Goal: Task Accomplishment & Management: Complete application form

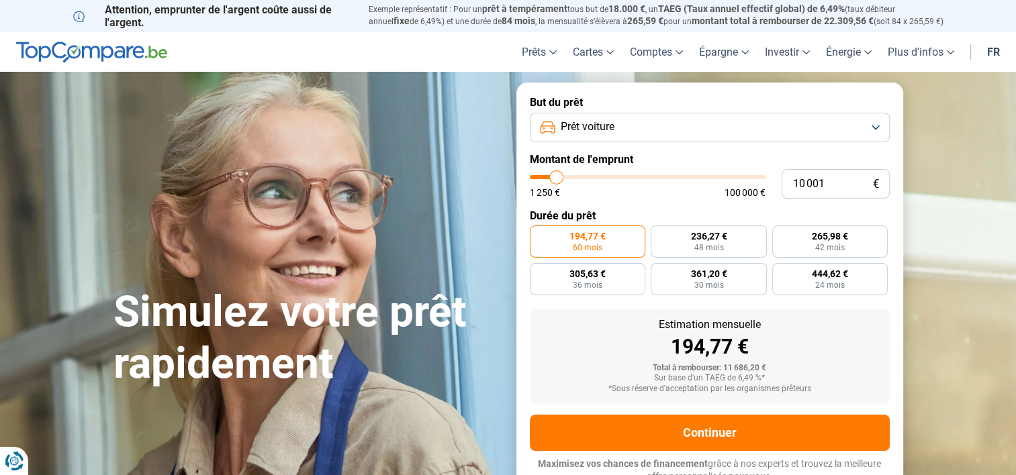
click at [874, 131] on button "Prêt voiture" at bounding box center [710, 128] width 360 height 30
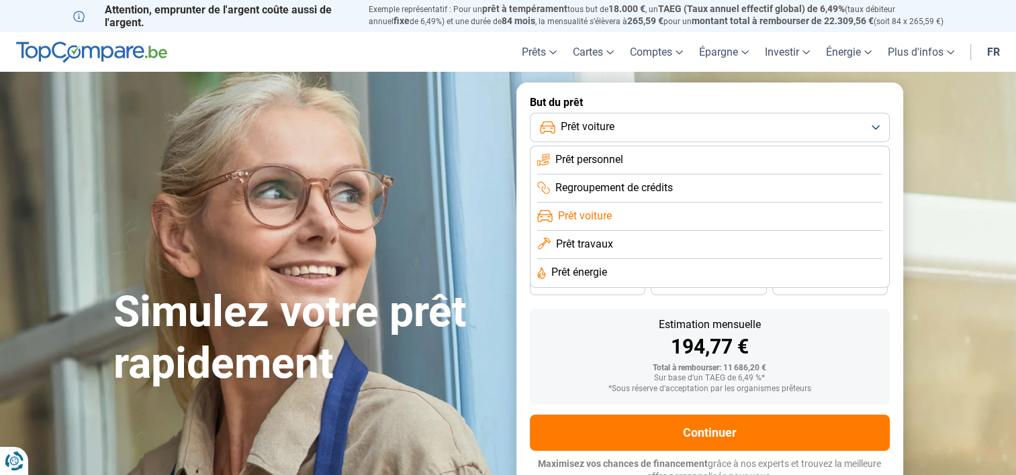
click at [874, 131] on button "Prêt voiture" at bounding box center [710, 128] width 360 height 30
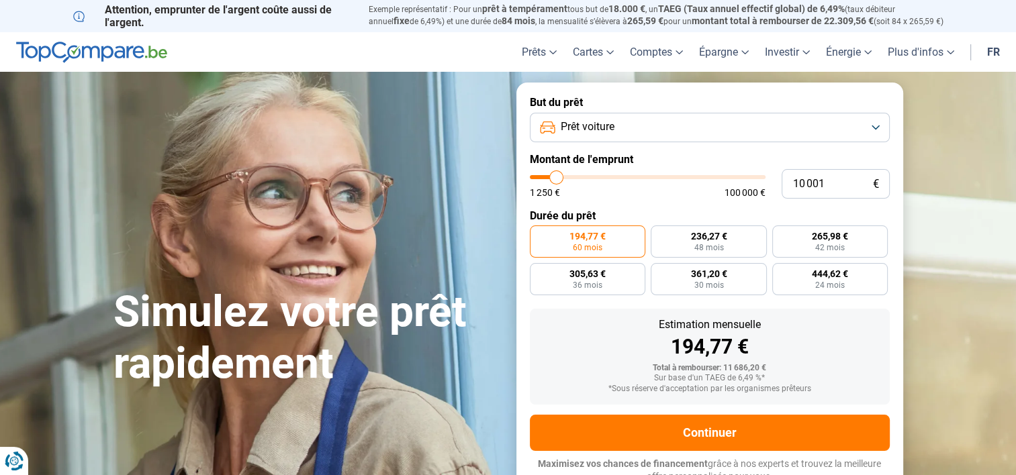
type input "9 500"
type input "9500"
type input "9 750"
type input "9750"
type input "10 250"
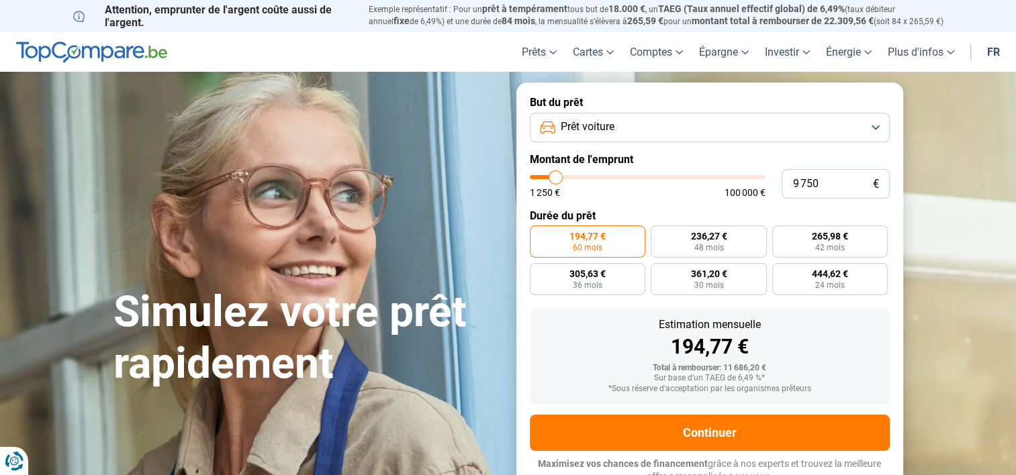
type input "10250"
type input "11 000"
type input "11000"
type input "11 250"
type input "11250"
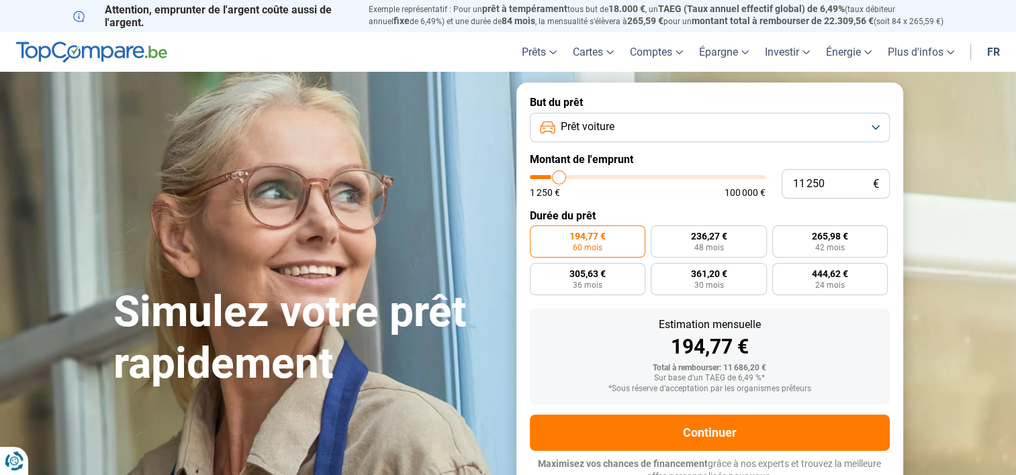
type input "11 750"
type input "11750"
type input "12 000"
type input "12000"
type input "12 250"
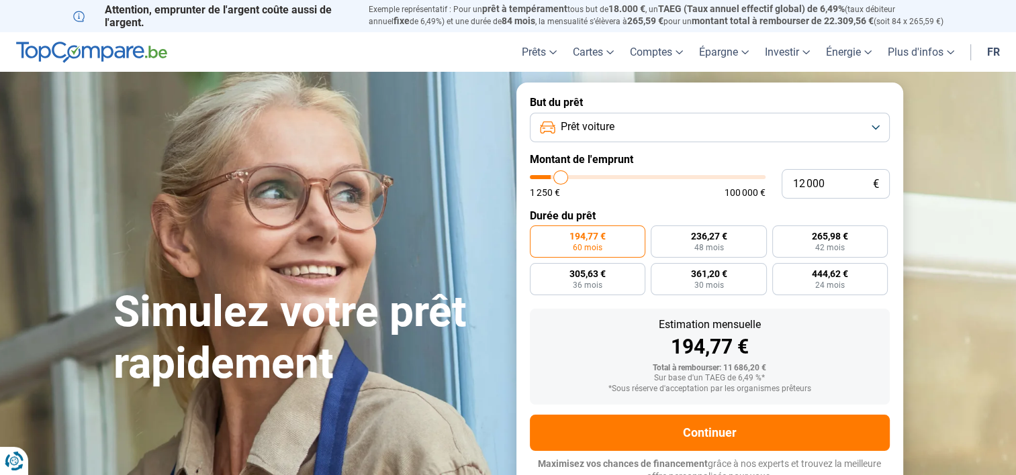
type input "12250"
type input "12 500"
type input "12500"
type input "12 750"
type input "12750"
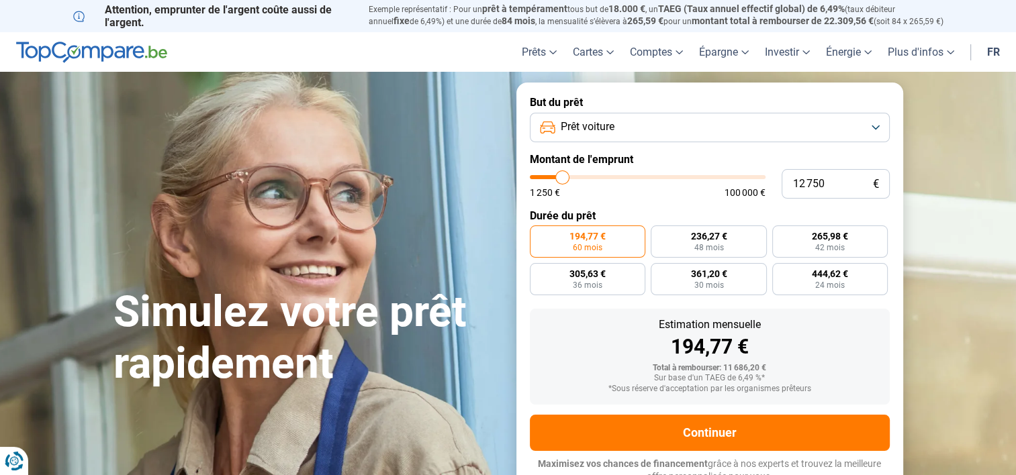
type input "13 000"
type input "13000"
type input "13 500"
type input "13500"
type input "13 750"
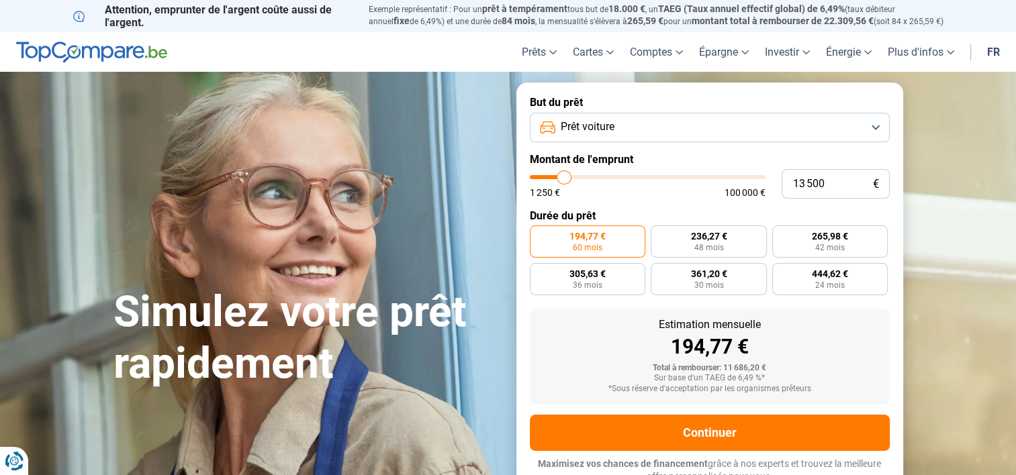
type input "13750"
type input "14 000"
type input "14000"
type input "14 500"
type input "14500"
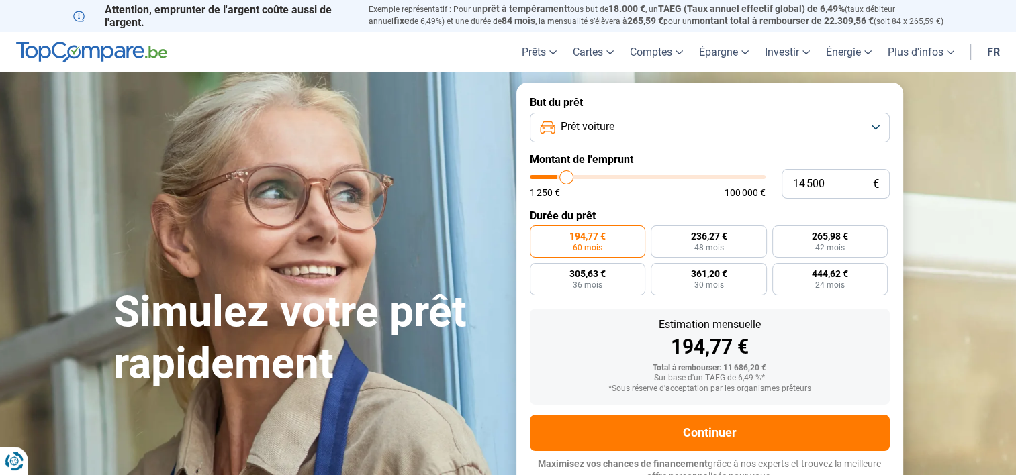
type input "14 750"
type input "14750"
type input "15 000"
type input "15000"
type input "15 250"
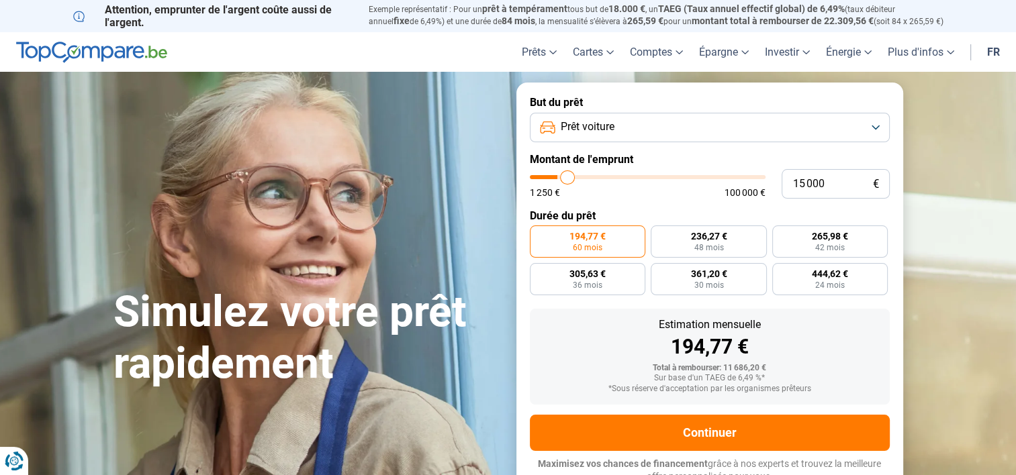
type input "15250"
type input "15 500"
type input "15500"
type input "15 750"
type input "15750"
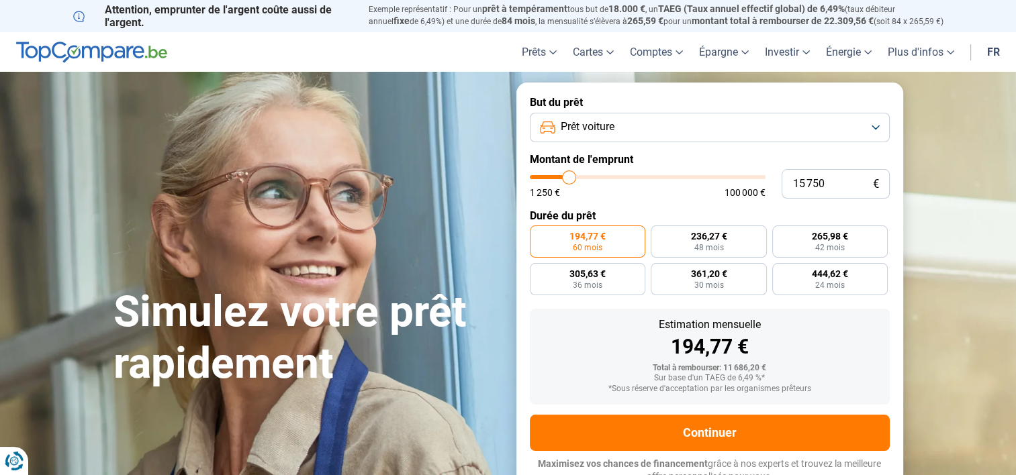
type input "16 250"
type input "16250"
type input "16 500"
type input "16500"
type input "16 750"
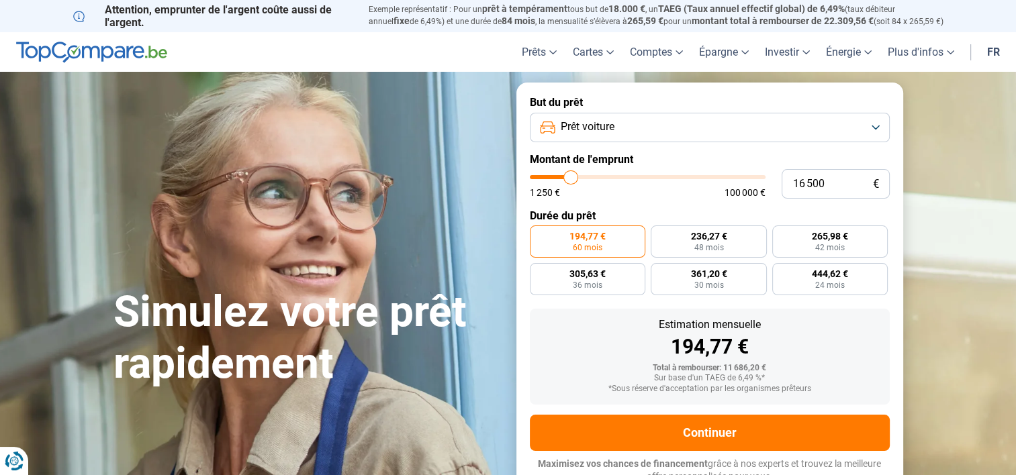
type input "16750"
type input "17 250"
type input "17250"
type input "17 500"
type input "17500"
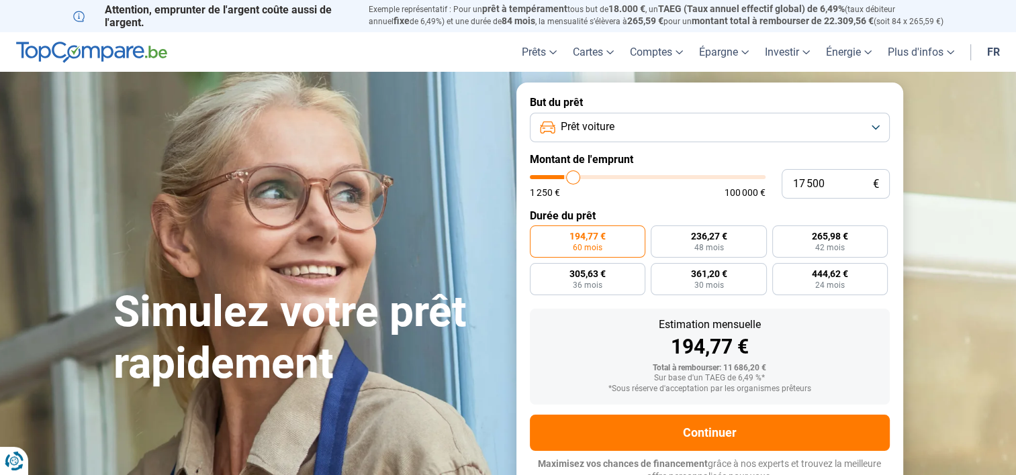
type input "17 750"
type input "17750"
type input "18 000"
type input "18000"
type input "18 250"
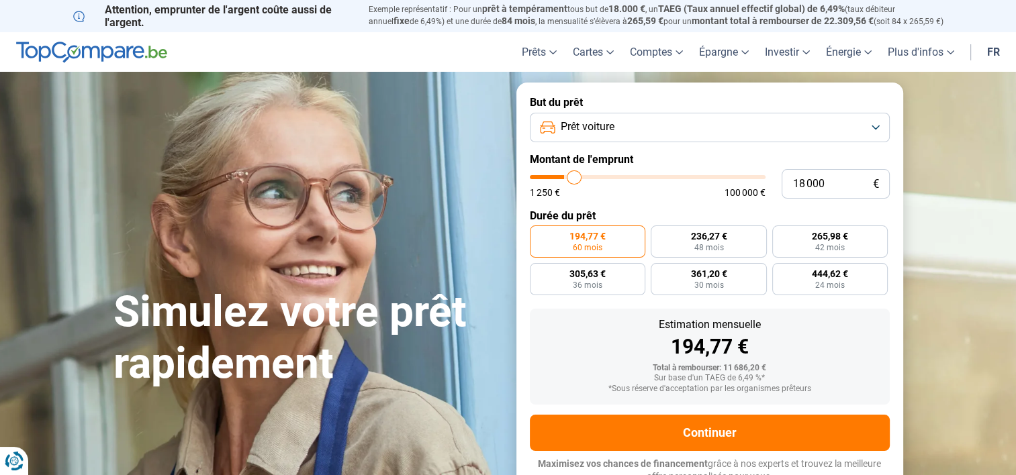
type input "18250"
type input "18 500"
type input "18500"
type input "18 750"
type input "18750"
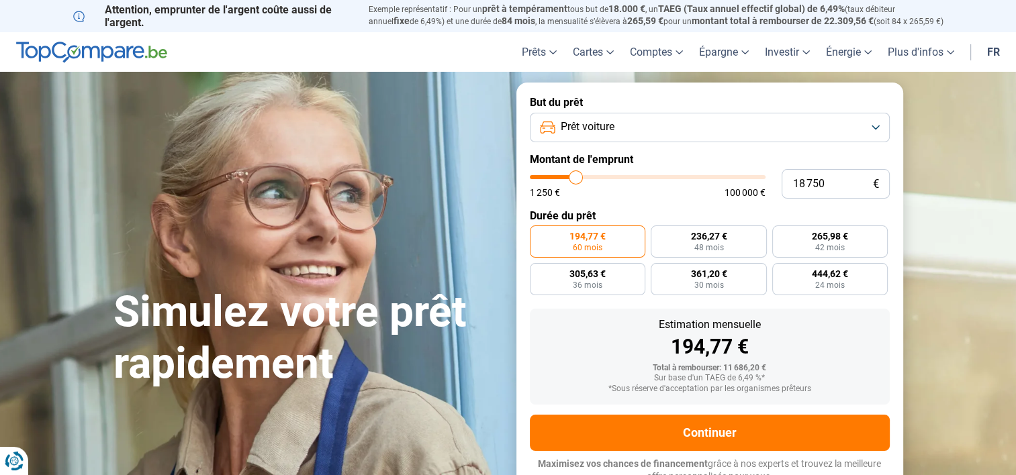
type input "19 000"
type input "19000"
type input "19 250"
type input "19250"
type input "19 500"
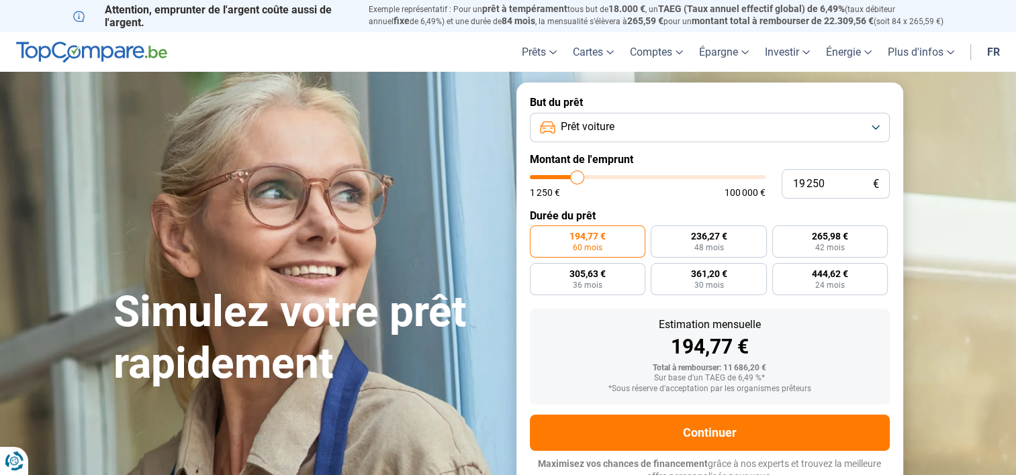
type input "19500"
type input "19 750"
type input "19750"
type input "20 000"
type input "20000"
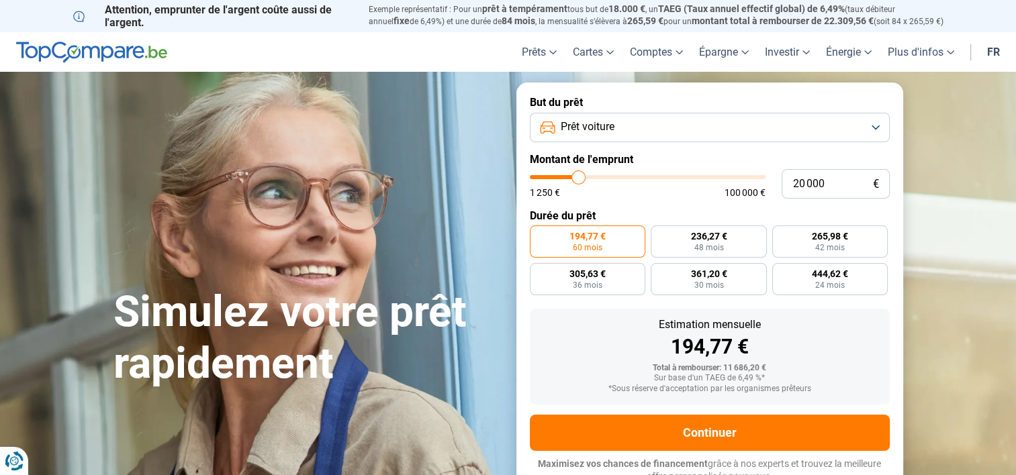
type input "20 250"
type input "20250"
type input "20 500"
type input "20500"
type input "20 750"
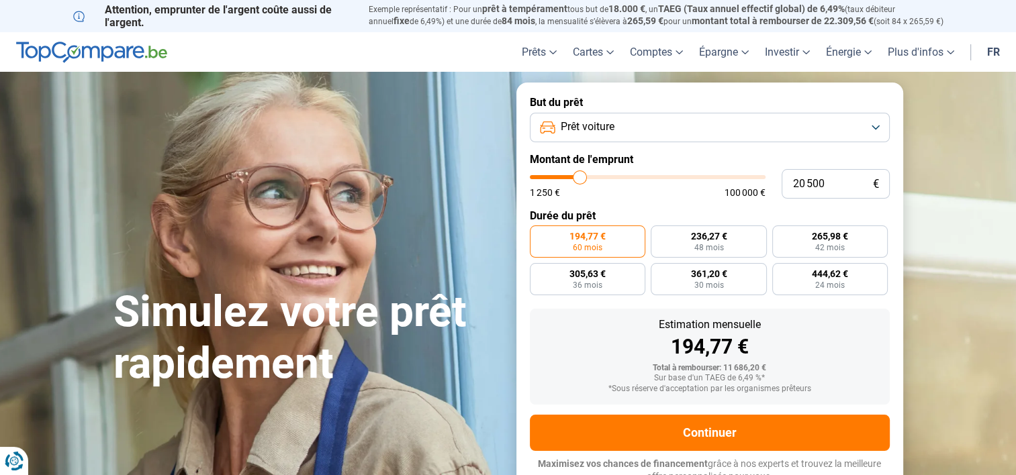
type input "20750"
type input "21 000"
type input "21000"
type input "21 250"
type input "21250"
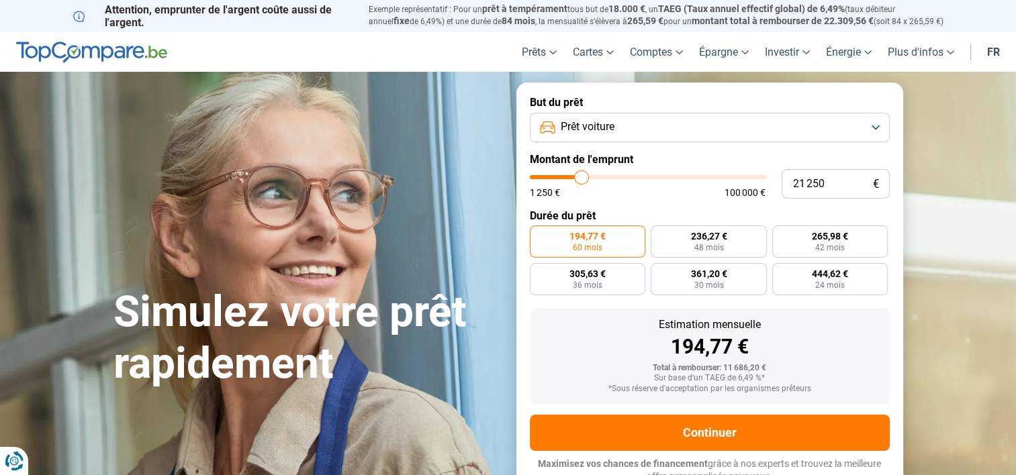
type input "21 500"
type input "21500"
type input "21 750"
type input "21750"
type input "22 000"
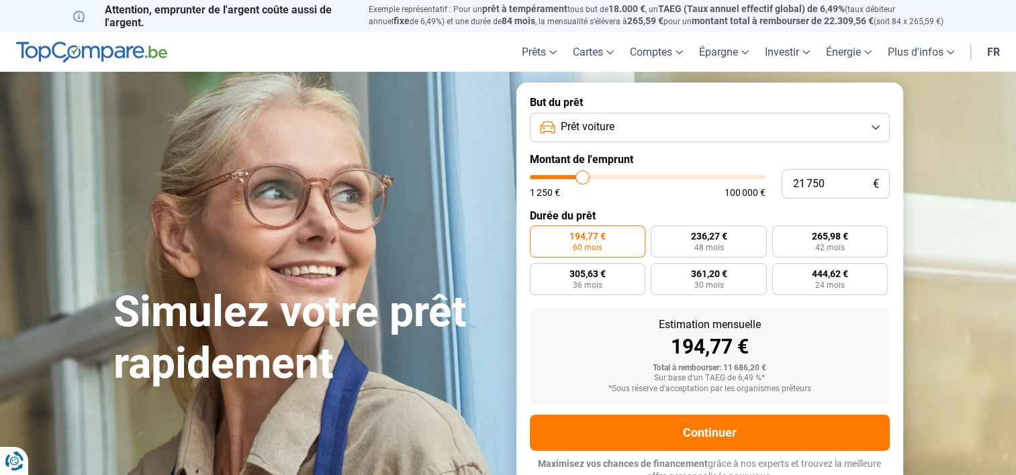
type input "22000"
type input "22 250"
type input "22250"
type input "22 500"
type input "22500"
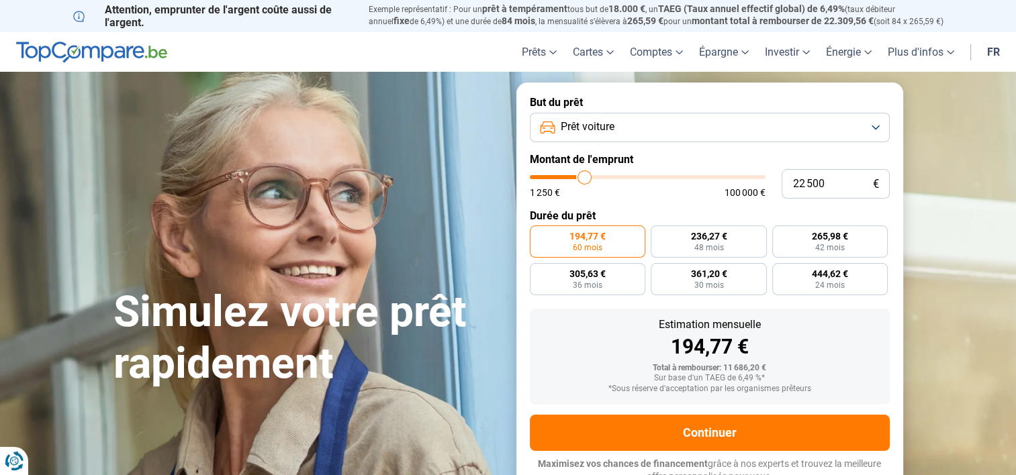
type input "22 750"
type input "22750"
type input "23 000"
type input "23000"
type input "23 250"
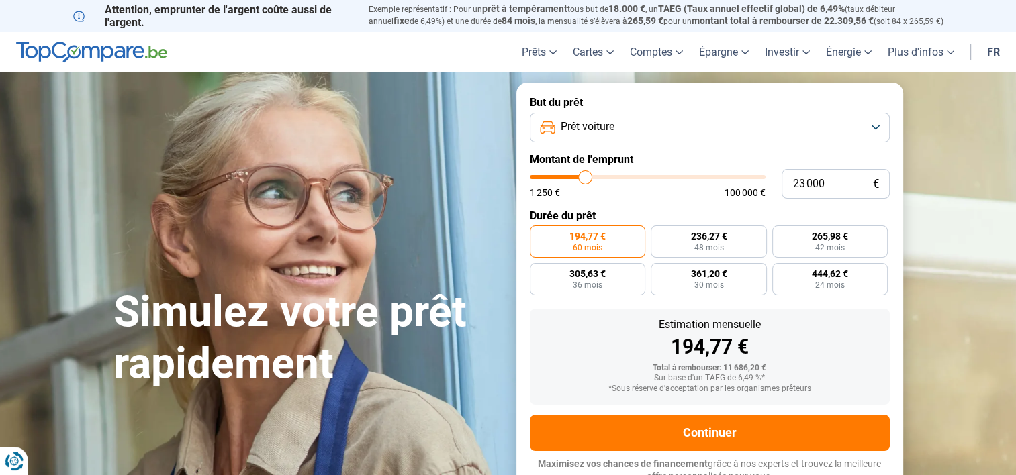
type input "23250"
type input "22 750"
type input "22750"
type input "22 250"
type input "22250"
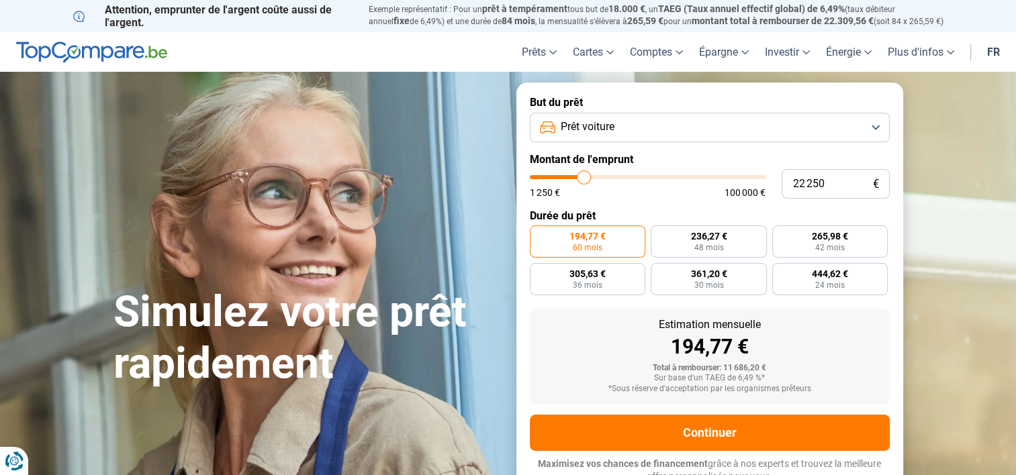
type input "21 000"
type input "21000"
type input "20 250"
type input "20250"
type input "19 000"
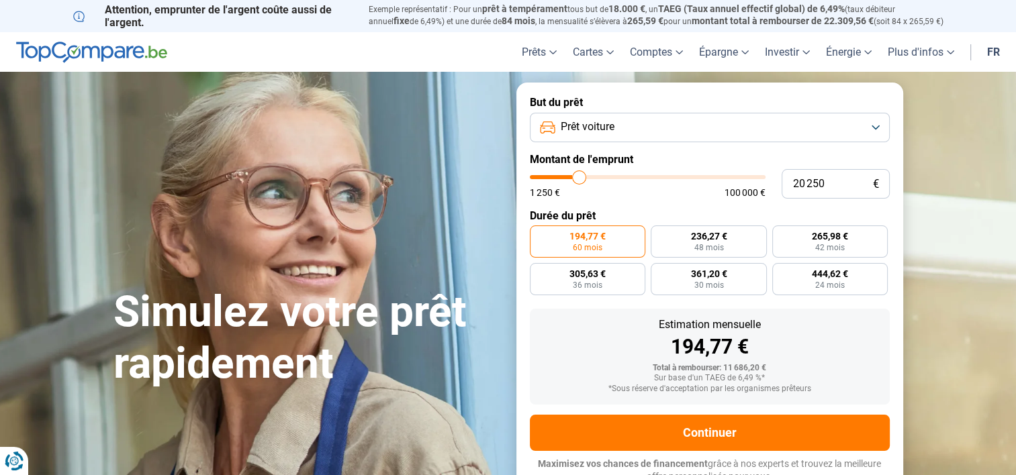
type input "19000"
type input "18 250"
type input "18250"
type input "17 500"
type input "17500"
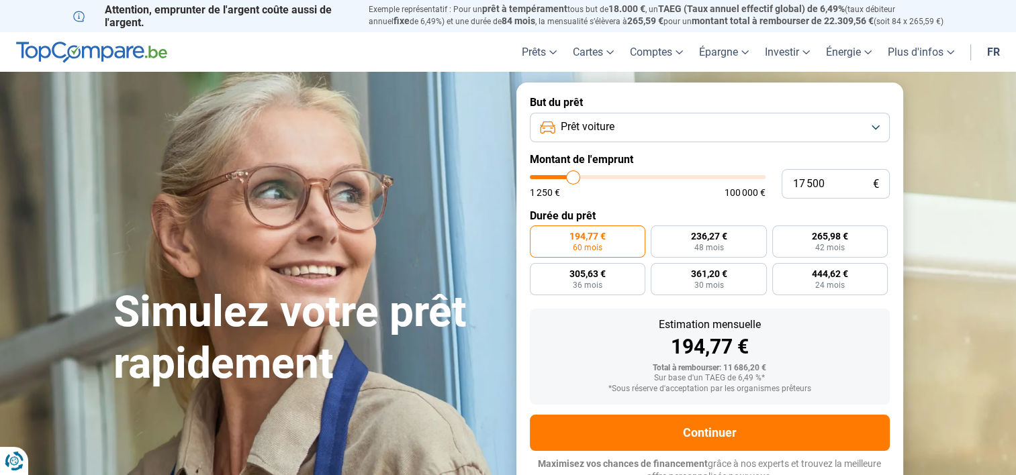
type input "16 000"
type input "16000"
type input "15 500"
type input "15500"
type input "14 750"
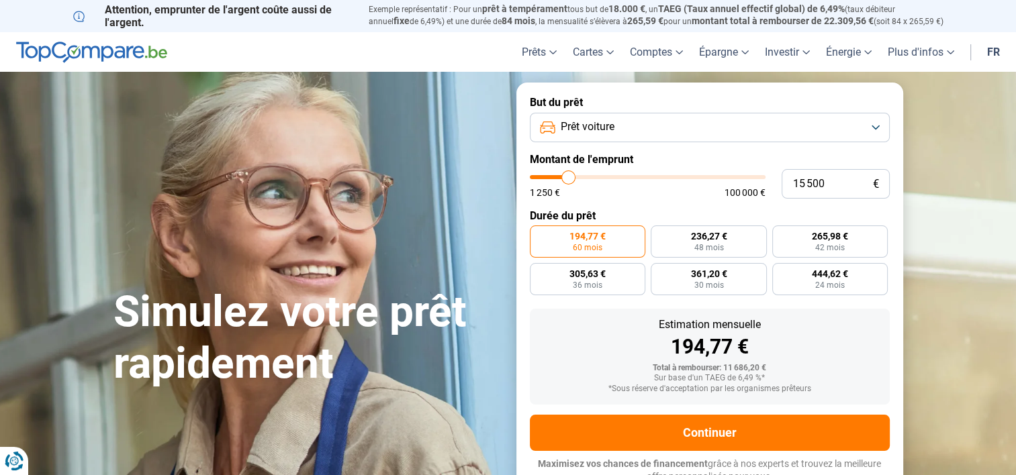
type input "14750"
type input "14 250"
type input "14250"
type input "13 500"
type input "13500"
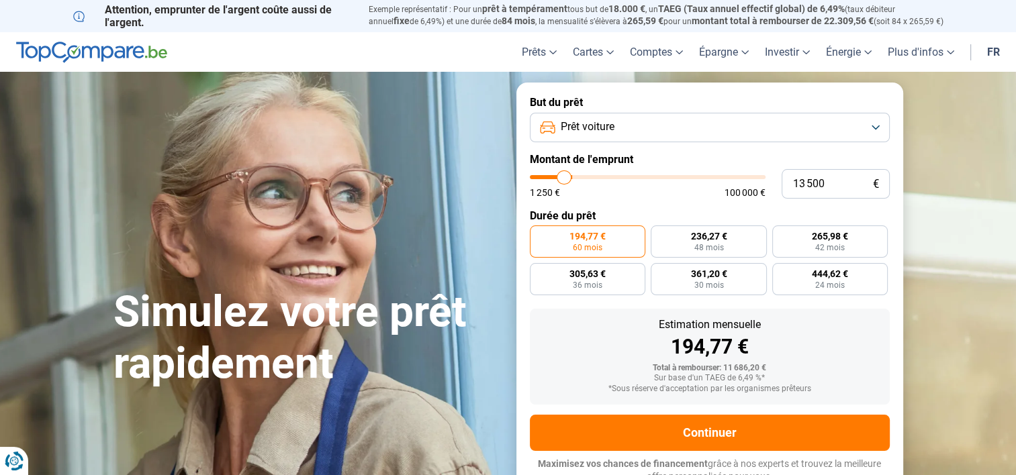
type input "13 250"
type input "13250"
type input "12 750"
type input "12750"
type input "12 500"
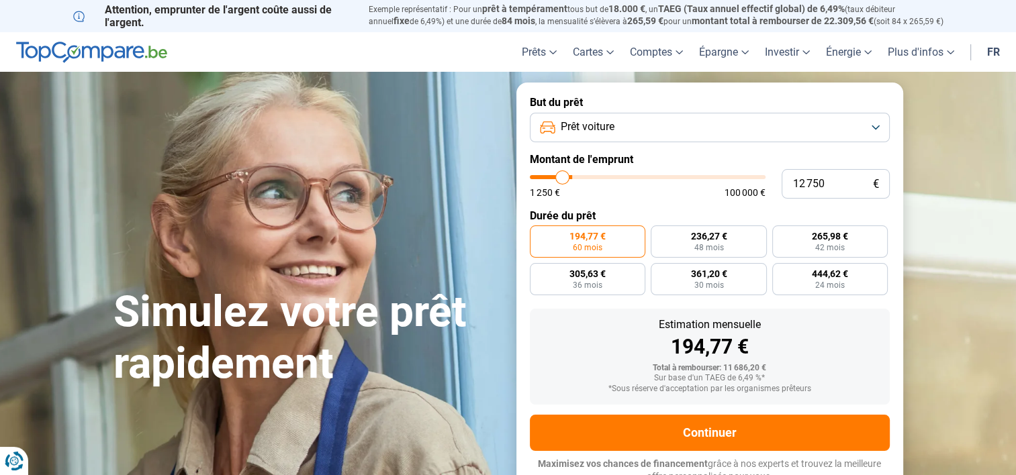
type input "12500"
type input "12 250"
type input "12250"
type input "12 000"
type input "12000"
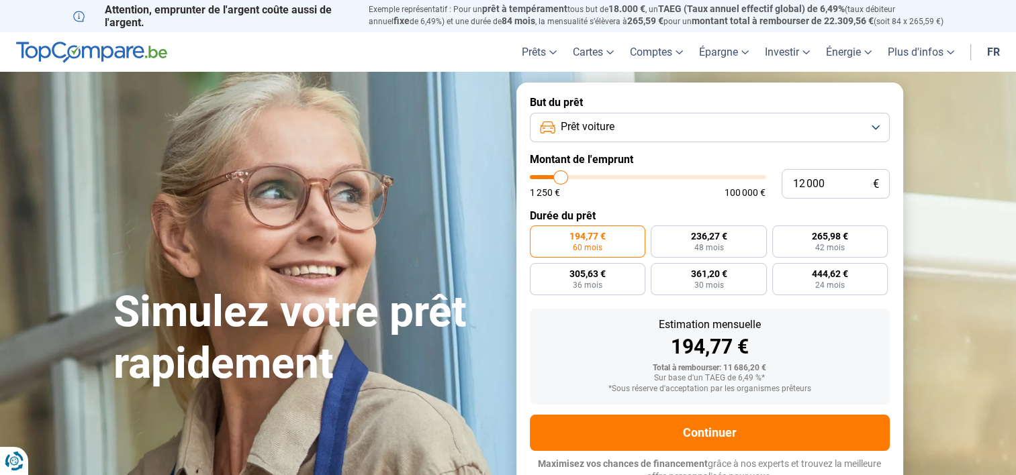
type input "11 750"
type input "11750"
type input "11 500"
type input "11500"
type input "10 750"
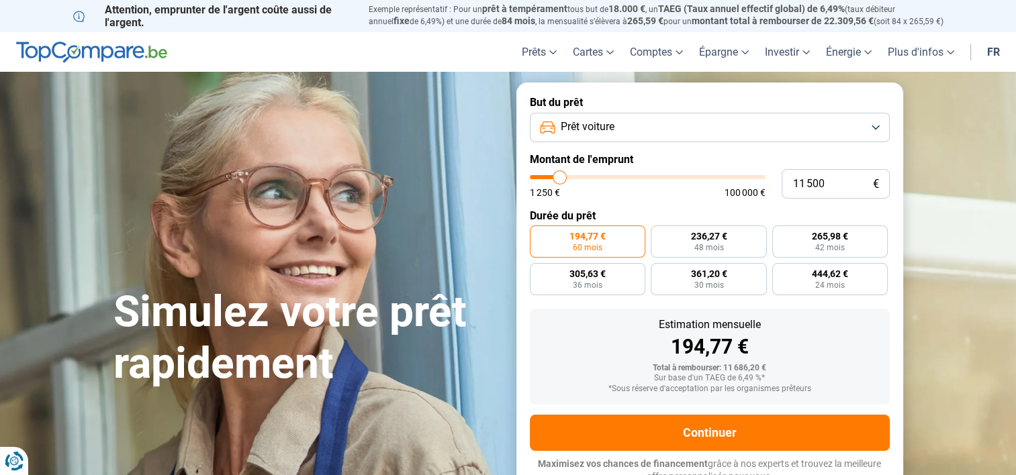
type input "10750"
type input "10 250"
type input "10250"
type input "9 500"
type input "9500"
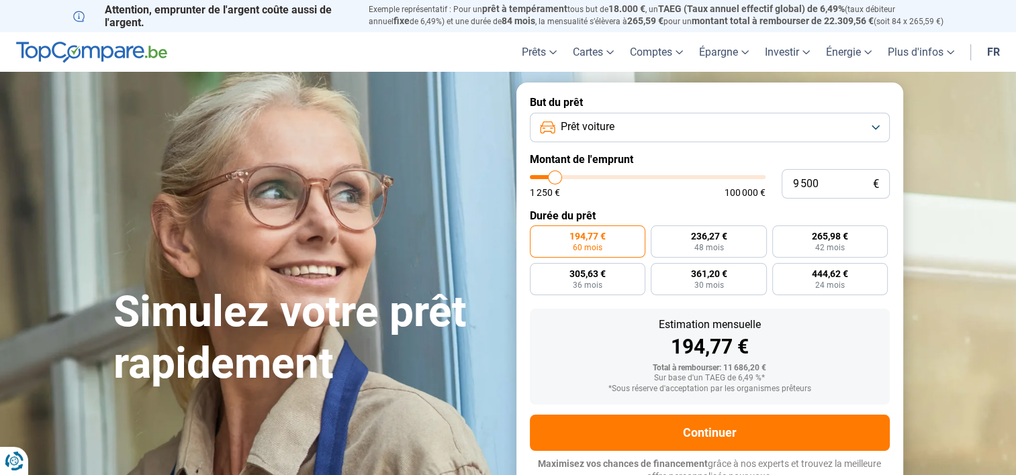
type input "8 500"
type input "8500"
type input "7 500"
type input "7500"
type input "6 250"
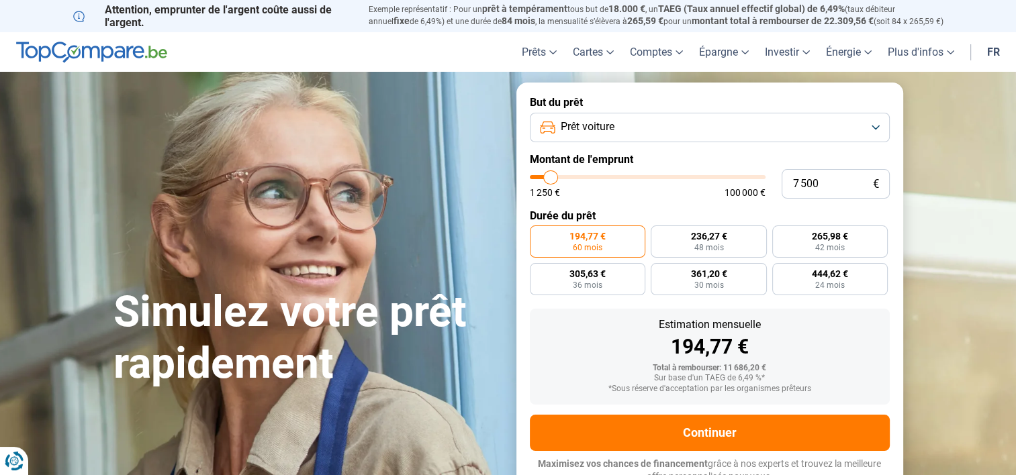
type input "6250"
type input "4 750"
type input "4750"
type input "3 500"
type input "3500"
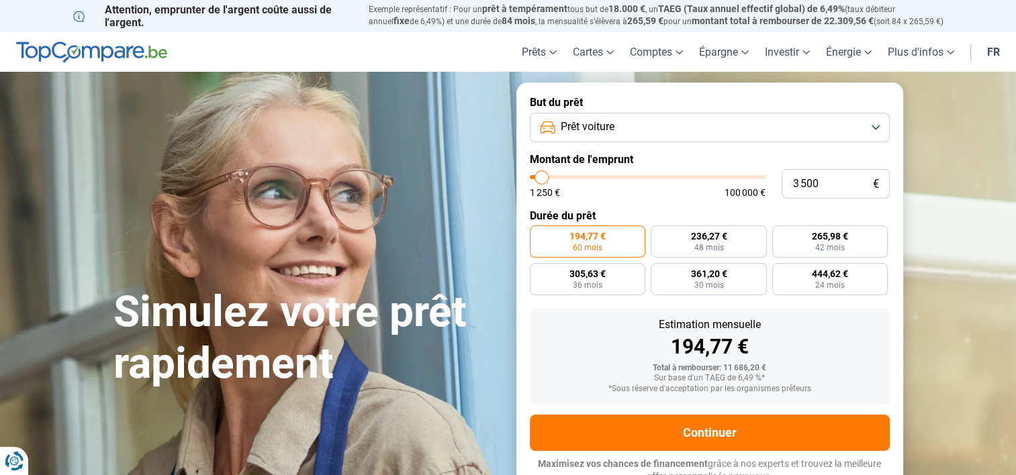
type input "1 250"
drag, startPoint x: 554, startPoint y: 177, endPoint x: 519, endPoint y: 173, distance: 35.2
type input "1250"
click at [530, 175] on input "range" at bounding box center [648, 177] width 236 height 4
radio input "true"
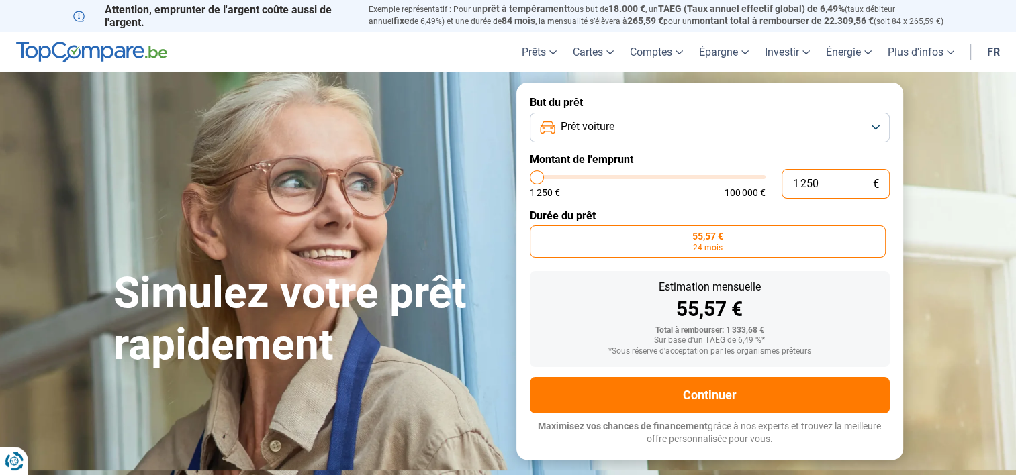
click at [840, 191] on input "1 250" at bounding box center [836, 184] width 108 height 30
type input "2"
type input "1250"
type input "25"
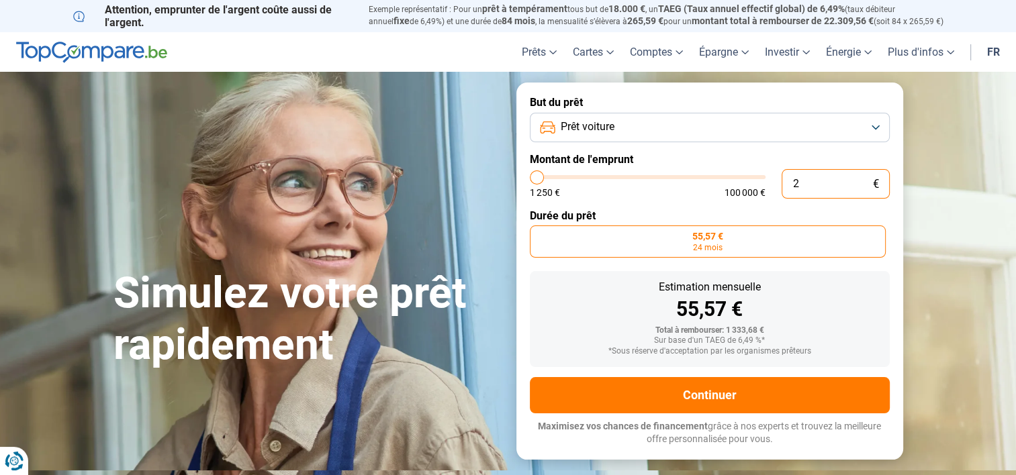
type input "1250"
type input "250"
type input "1250"
type input "2 500"
type input "2500"
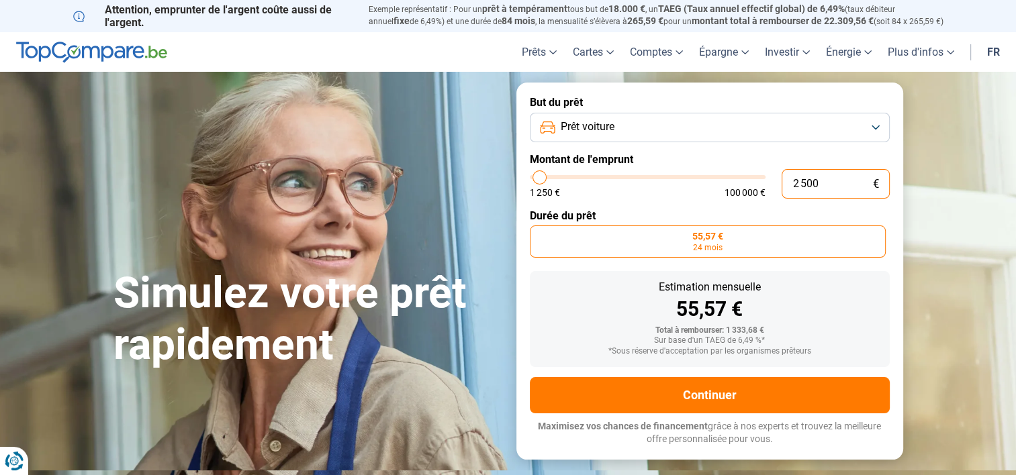
type input "25 000"
type input "25000"
radio input "false"
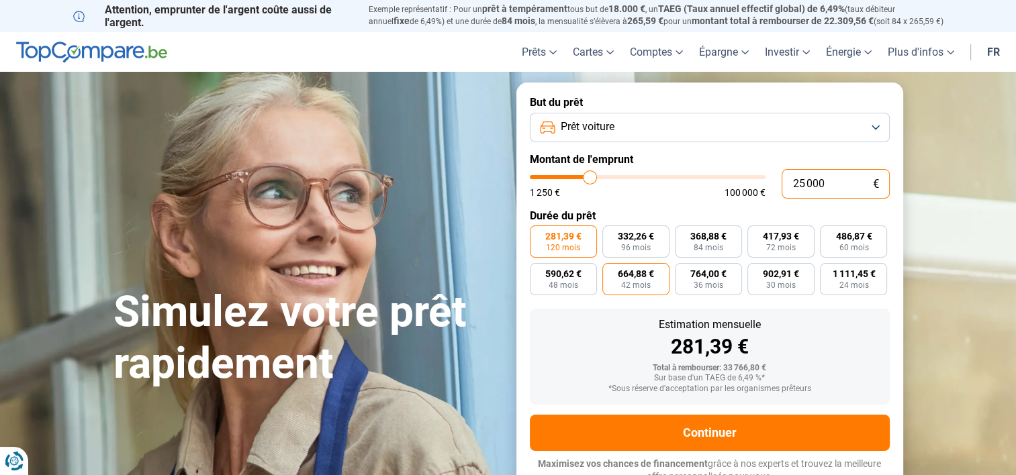
scroll to position [9, 0]
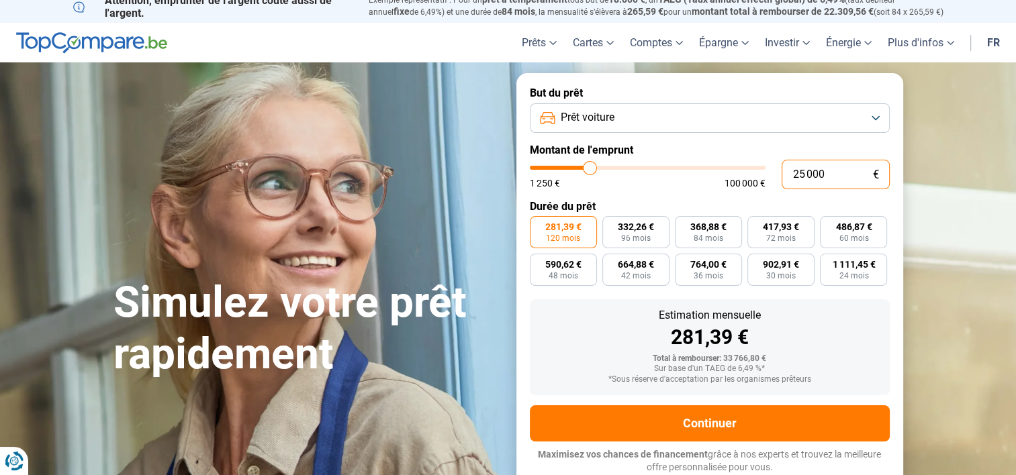
type input "25 000"
click at [947, 257] on section "Simulez votre prêt rapidement Simulez votre prêt rapidement But du prêt Prêt vo…" at bounding box center [508, 280] width 1016 height 436
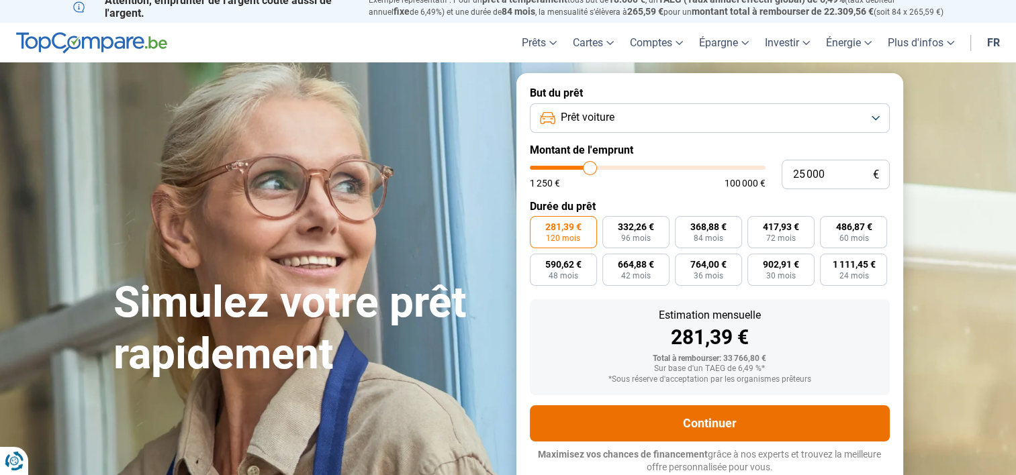
click at [688, 427] on button "Continuer" at bounding box center [710, 424] width 360 height 36
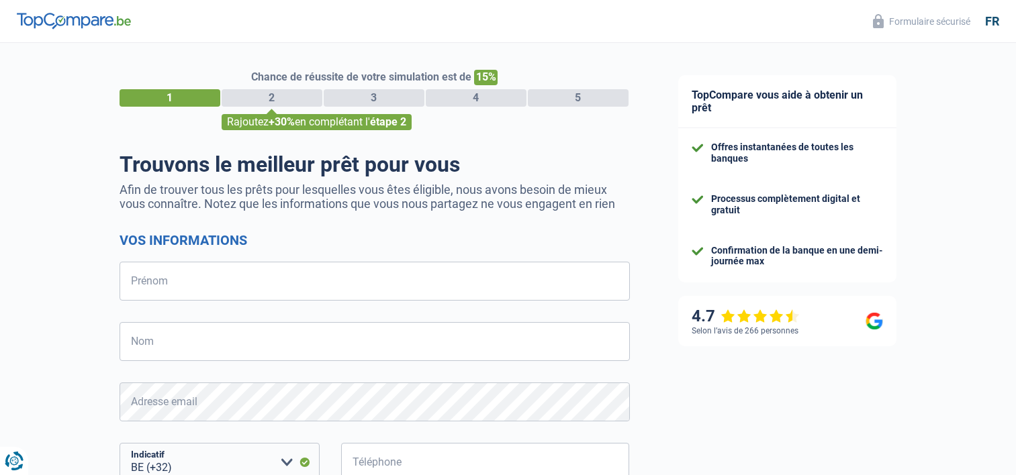
select select "32"
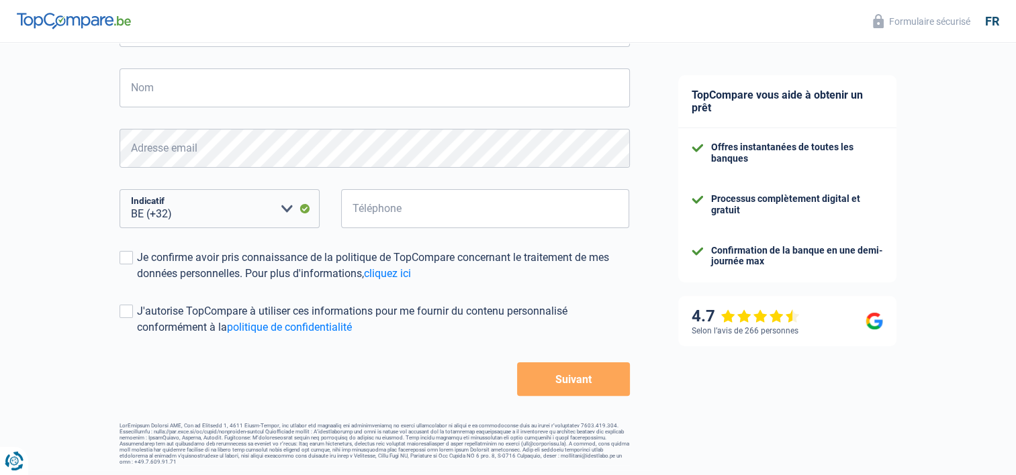
scroll to position [255, 0]
